Goal: Register for event/course

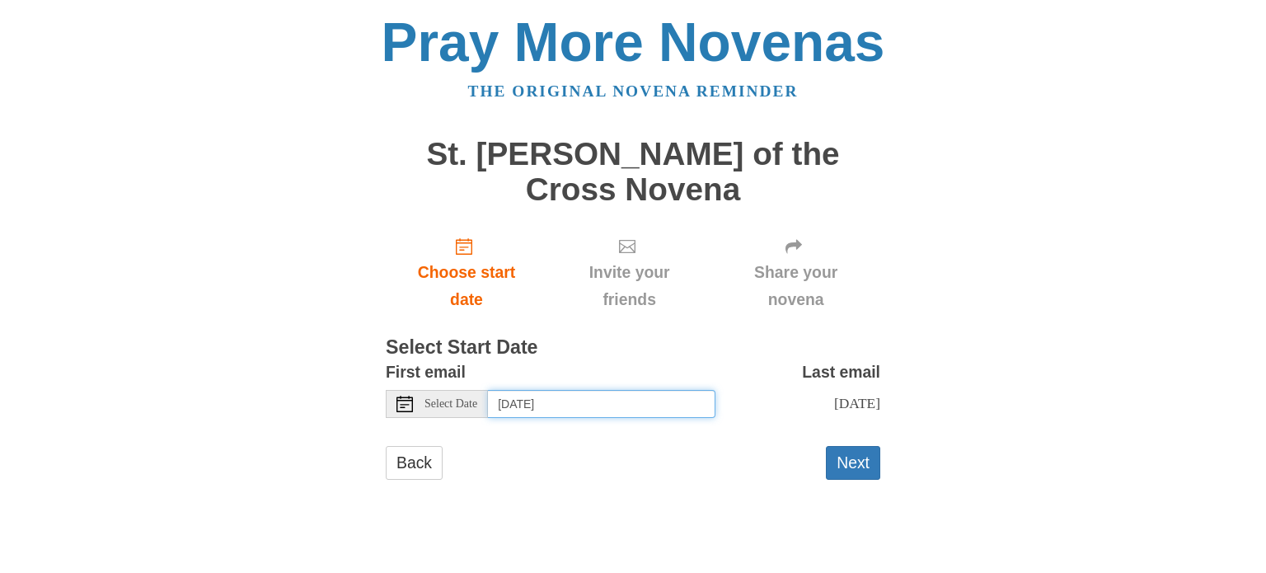
click at [655, 390] on input "Tuesday, October 7th" at bounding box center [602, 404] width 228 height 28
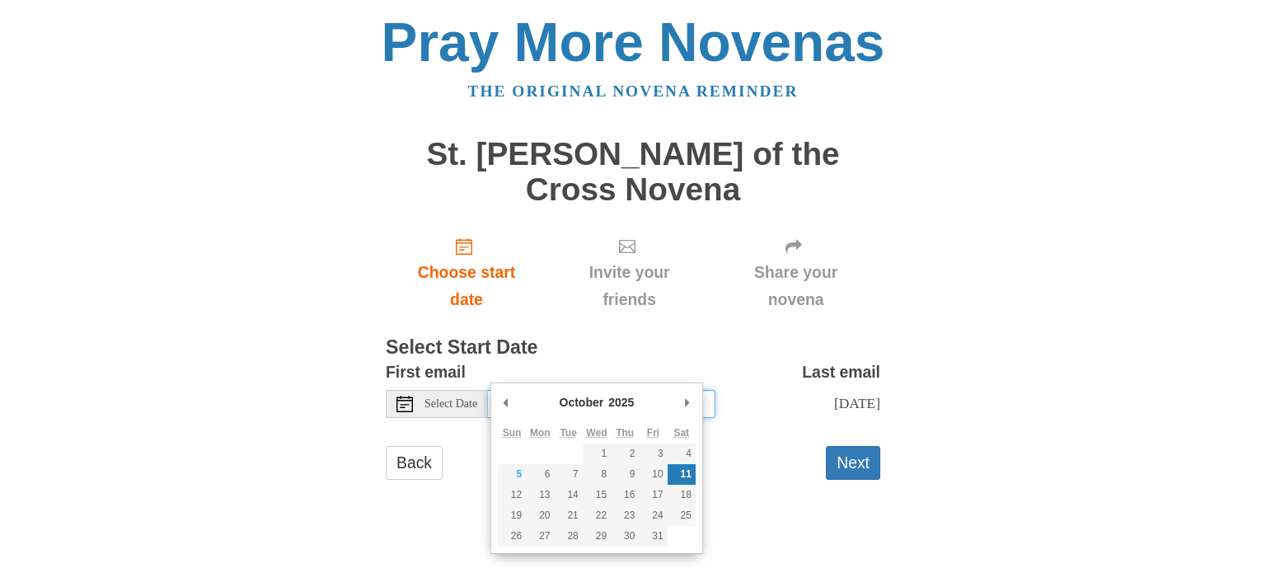
click at [636, 390] on input "Saturday, October 11th" at bounding box center [602, 404] width 228 height 28
type input "Friday, October 10th"
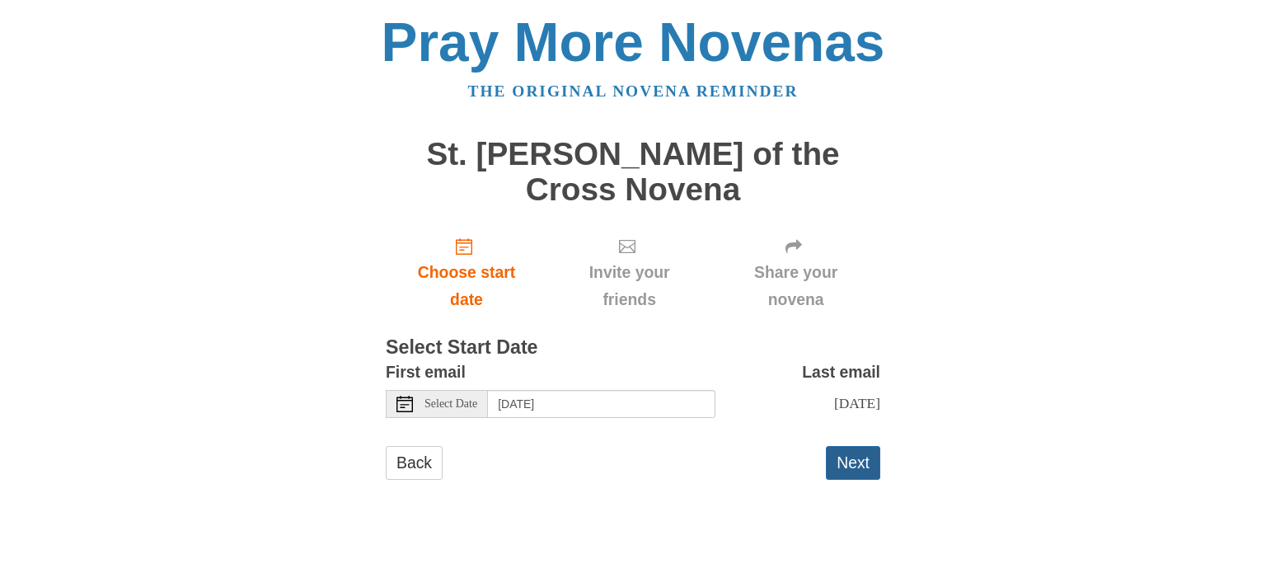
click at [859, 446] on button "Next" at bounding box center [853, 463] width 54 height 34
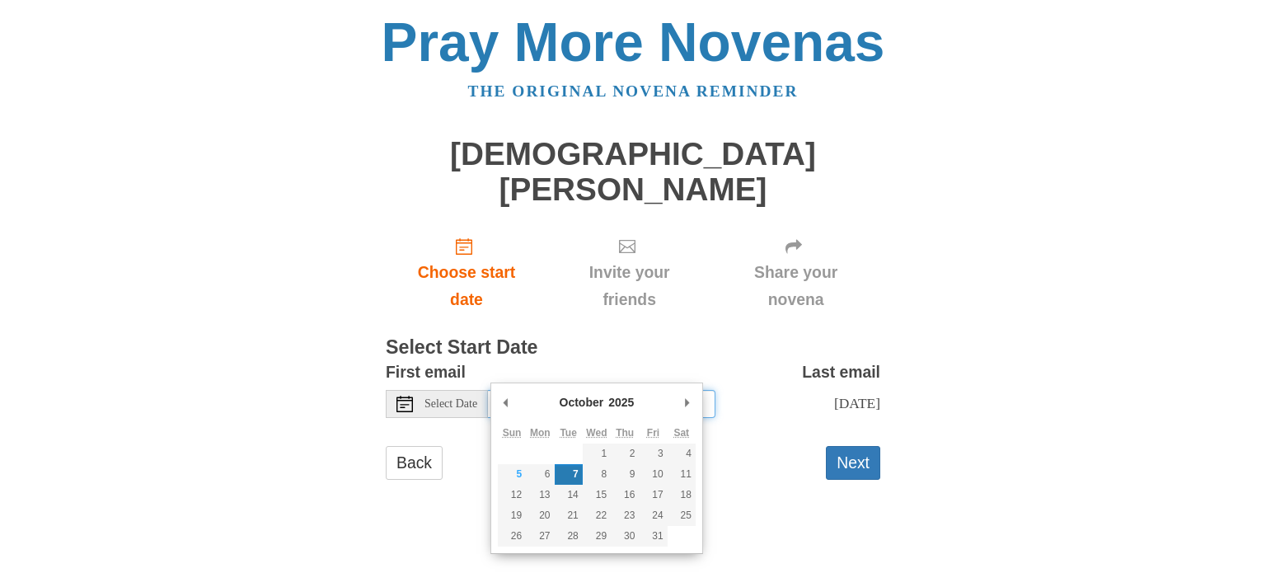
click at [656, 390] on input "[DATE]" at bounding box center [602, 404] width 228 height 28
type input "[DATE]"
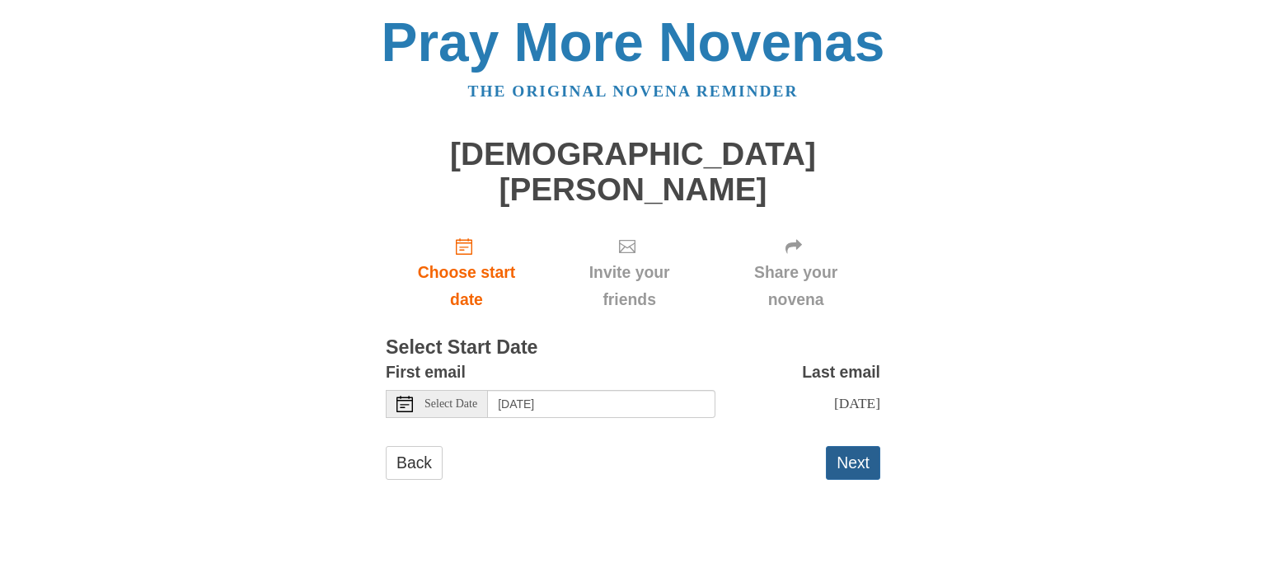
click at [842, 446] on button "Next" at bounding box center [853, 463] width 54 height 34
